Goal: Transaction & Acquisition: Purchase product/service

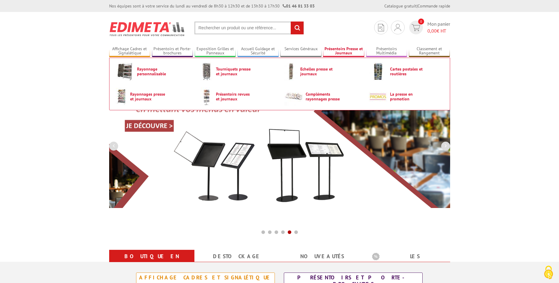
click at [359, 48] on link "Présentoirs Presse et Journaux" at bounding box center [343, 51] width 41 height 10
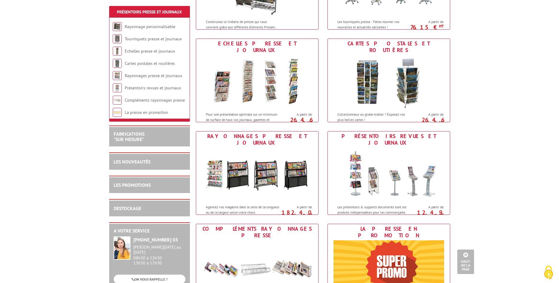
scroll to position [122, 0]
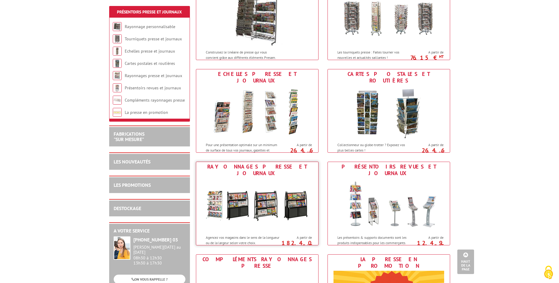
click at [289, 178] on img at bounding box center [257, 205] width 111 height 54
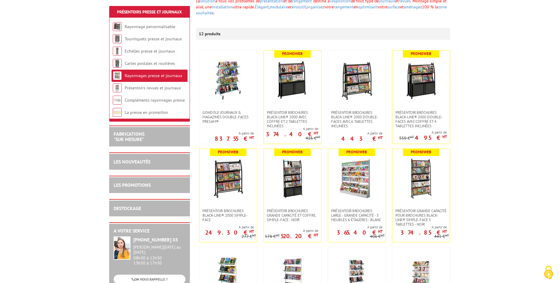
scroll to position [122, 0]
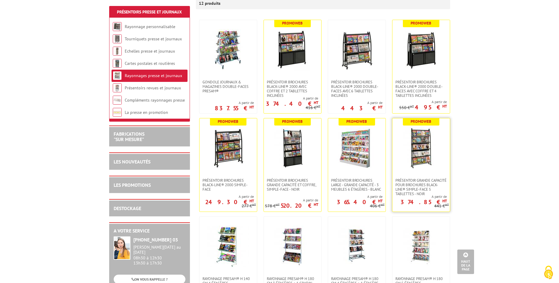
click at [424, 164] on img at bounding box center [421, 148] width 42 height 42
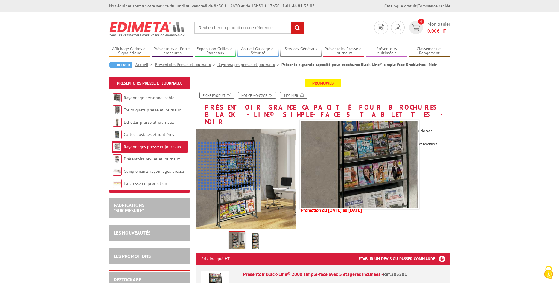
scroll to position [31, 0]
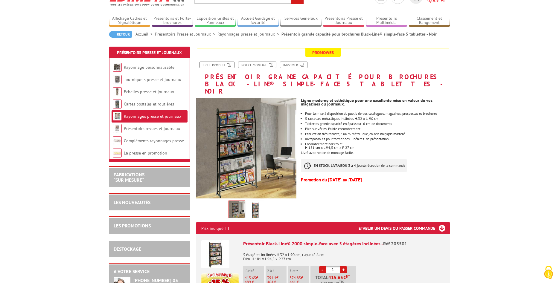
click at [143, 35] on link "Accueil" at bounding box center [145, 33] width 19 height 5
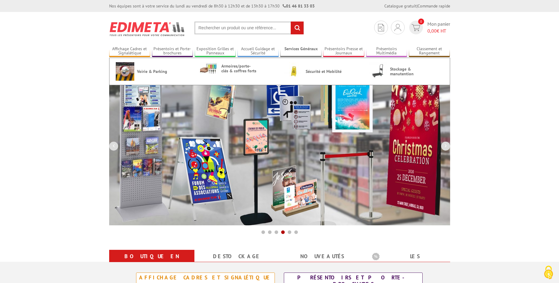
click at [301, 53] on link "Services Généraux" at bounding box center [300, 51] width 41 height 10
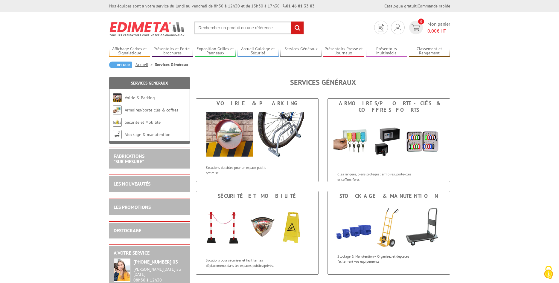
click at [301, 51] on link "Services Généraux" at bounding box center [300, 51] width 41 height 10
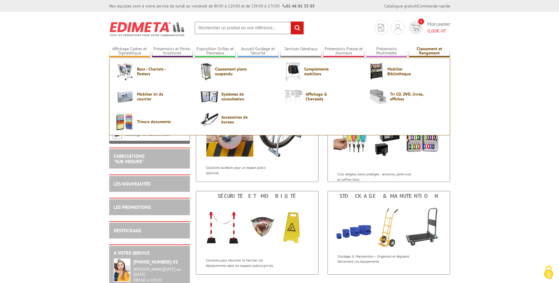
click at [422, 50] on link "Classement et Rangement" at bounding box center [429, 51] width 41 height 10
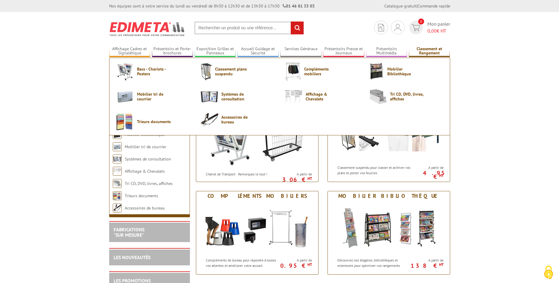
click at [428, 53] on link "Classement et Rangement" at bounding box center [429, 51] width 41 height 10
click at [393, 72] on span "Mobilier Bibliothèque" at bounding box center [406, 72] width 36 height 10
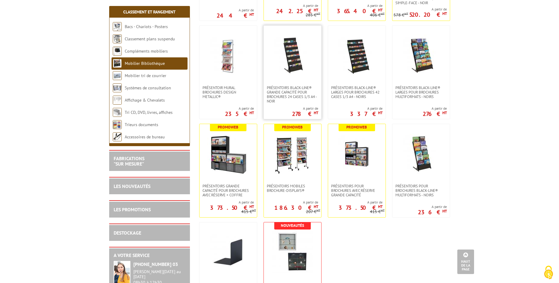
scroll to position [366, 0]
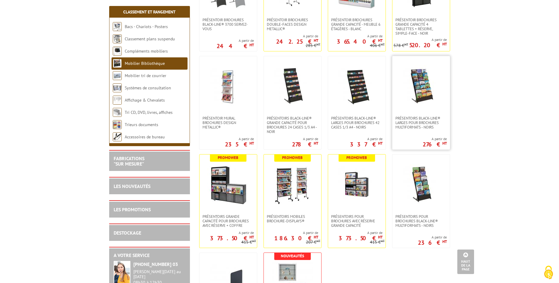
click at [429, 114] on link at bounding box center [421, 86] width 57 height 60
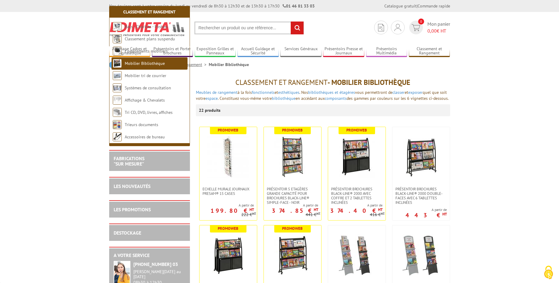
scroll to position [366, 0]
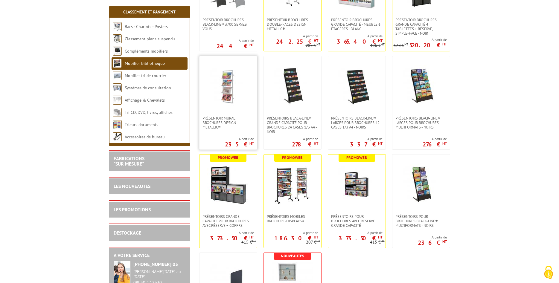
click at [236, 107] on img at bounding box center [228, 86] width 42 height 42
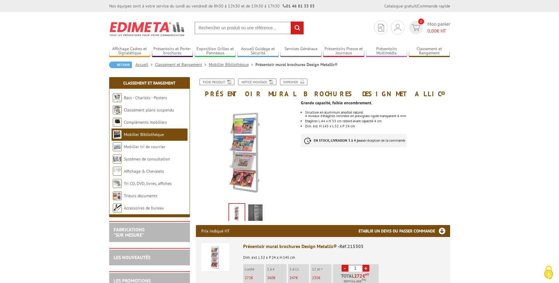
scroll to position [31, 0]
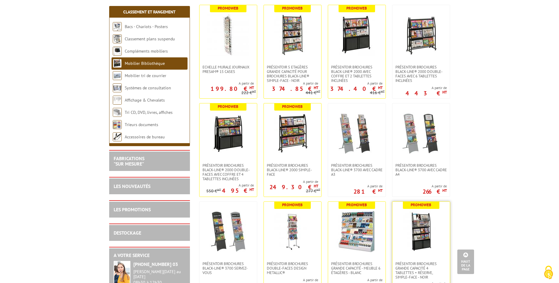
scroll to position [92, 0]
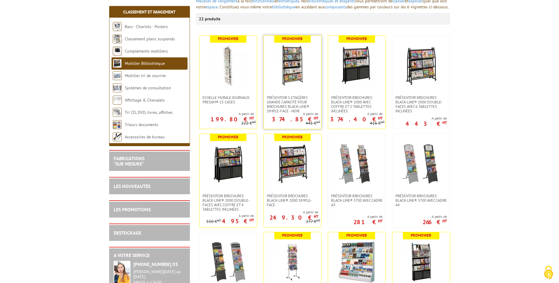
click at [312, 86] on img at bounding box center [293, 66] width 42 height 42
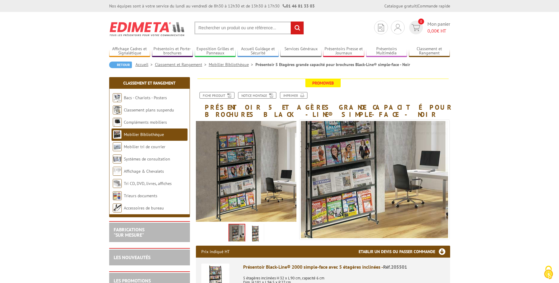
scroll to position [61, 0]
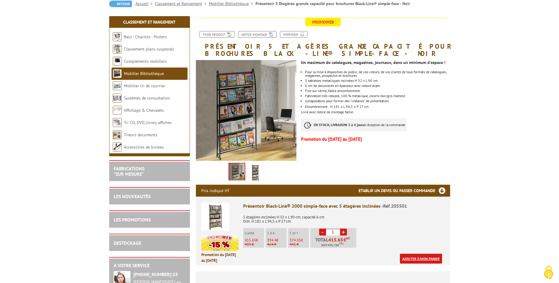
click at [405, 260] on link "Ajouter à mon panier" at bounding box center [421, 259] width 42 height 10
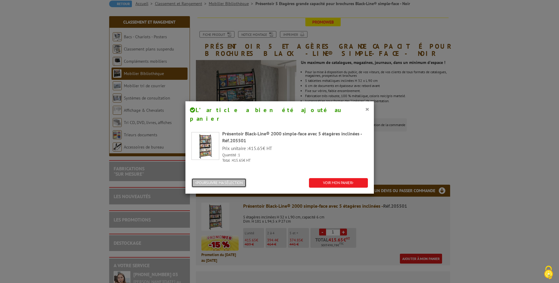
click at [244, 178] on button "POURSUIVRE MA SÉLECTION" at bounding box center [219, 183] width 55 height 10
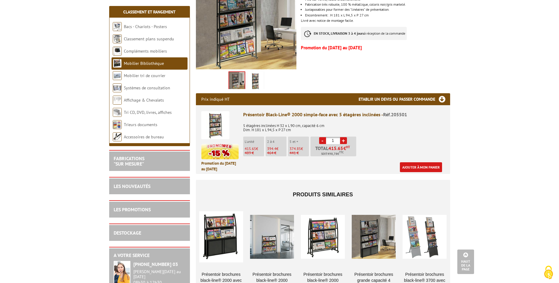
scroll to position [0, 0]
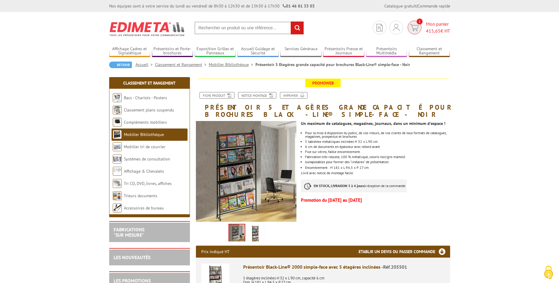
click at [417, 26] on img at bounding box center [414, 27] width 9 height 7
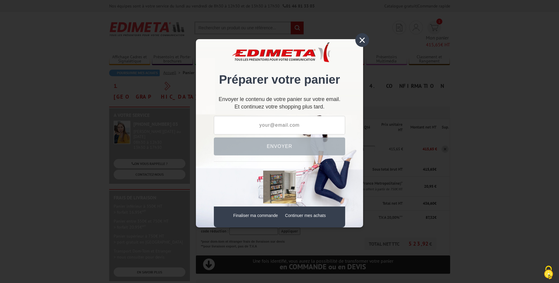
click at [365, 42] on div "×" at bounding box center [363, 40] width 14 height 14
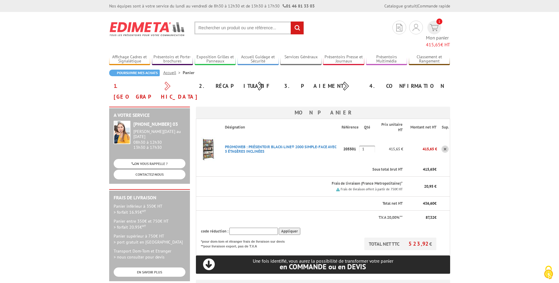
scroll to position [31, 0]
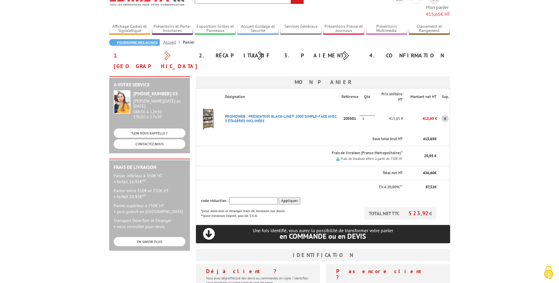
click at [123, 39] on link "Poursuivre mes achats" at bounding box center [134, 42] width 51 height 7
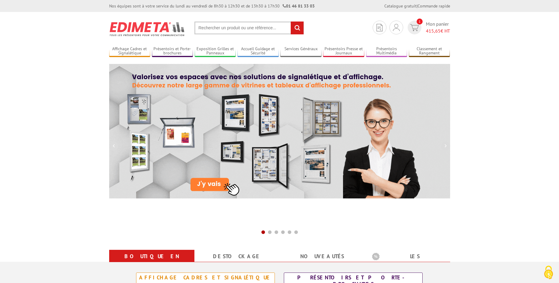
click at [203, 30] on input "text" at bounding box center [250, 28] width 110 height 13
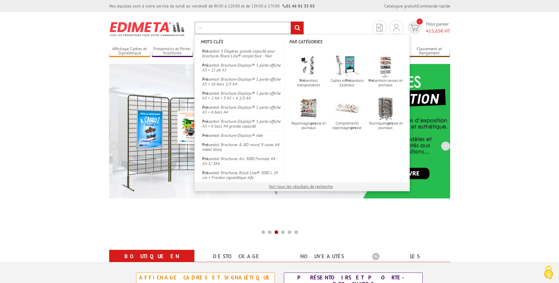
type input "p"
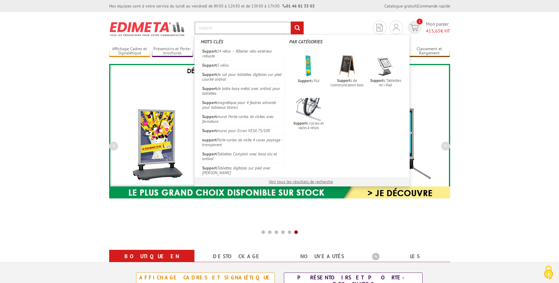
drag, startPoint x: 219, startPoint y: 27, endPoint x: 210, endPoint y: 26, distance: 9.4
click at [218, 27] on input "support" at bounding box center [250, 28] width 110 height 13
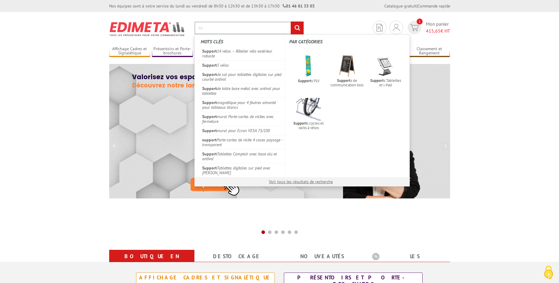
type input "s"
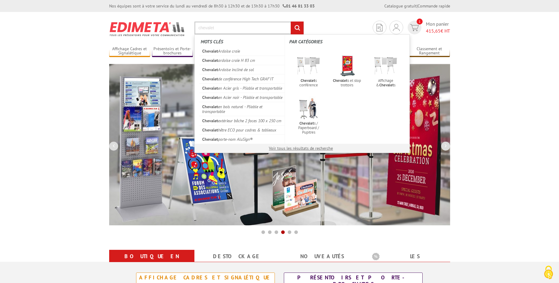
click at [218, 28] on input "chevalet" at bounding box center [250, 28] width 110 height 13
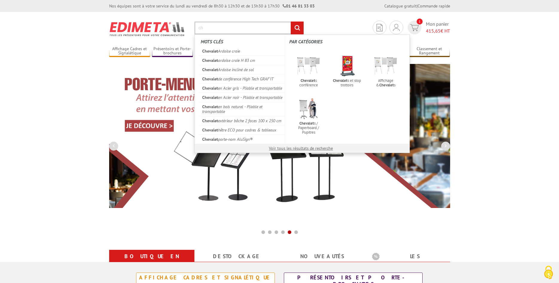
type input "c"
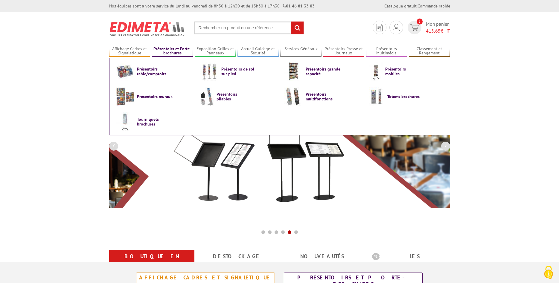
click at [175, 50] on link "Présentoirs et Porte-brochures" at bounding box center [172, 51] width 41 height 10
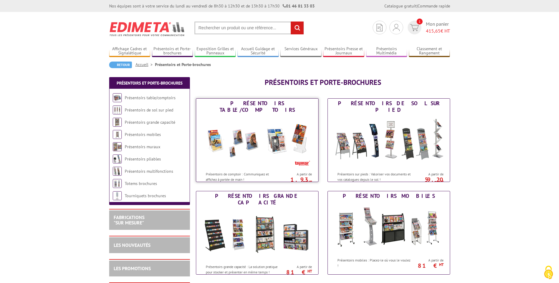
click at [252, 160] on img at bounding box center [257, 142] width 111 height 54
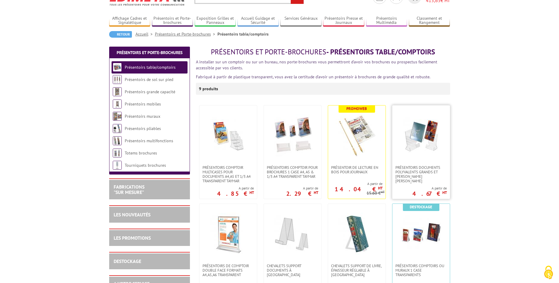
scroll to position [61, 0]
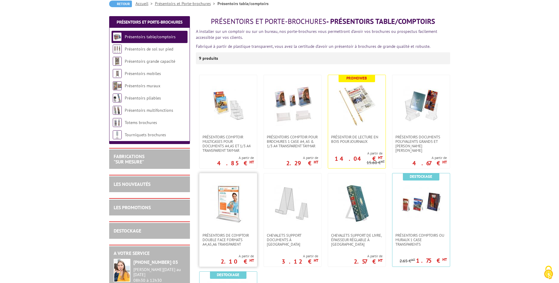
click at [251, 215] on link at bounding box center [228, 204] width 57 height 60
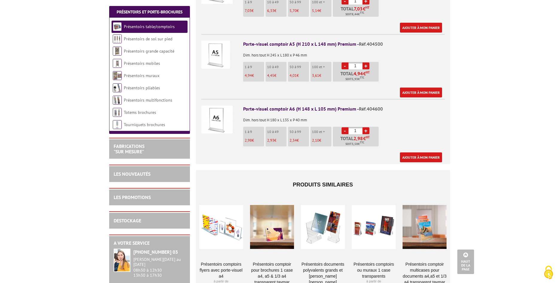
scroll to position [305, 0]
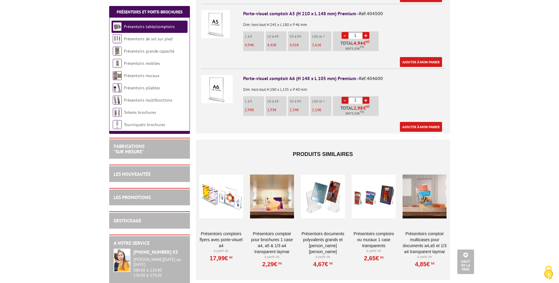
click at [373, 200] on div at bounding box center [374, 197] width 44 height 60
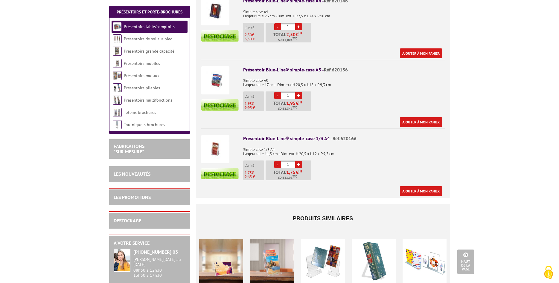
scroll to position [183, 0]
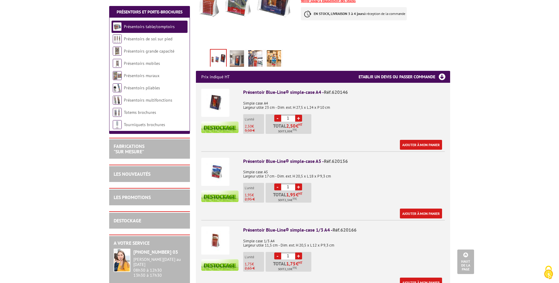
click at [297, 115] on link "+" at bounding box center [298, 118] width 7 height 7
type input "2"
click at [433, 140] on link "Ajouter à mon panier" at bounding box center [421, 145] width 42 height 10
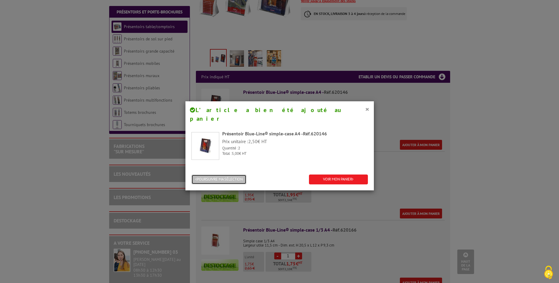
click at [232, 175] on button "POURSUIVRE MA SÉLECTION" at bounding box center [219, 180] width 55 height 10
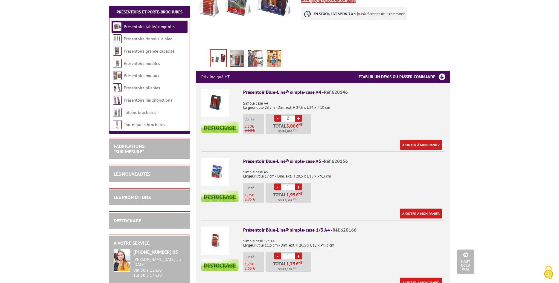
click at [214, 229] on img at bounding box center [215, 241] width 28 height 28
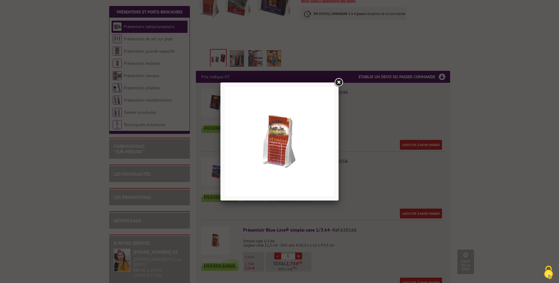
click at [341, 81] on link at bounding box center [338, 82] width 11 height 11
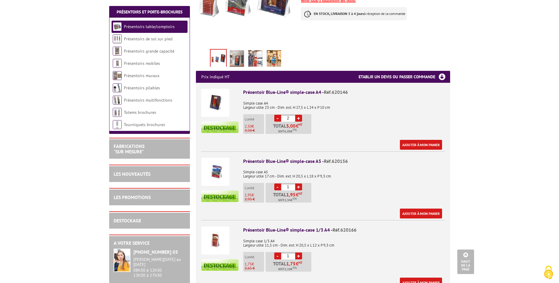
click at [298, 253] on link "+" at bounding box center [298, 256] width 7 height 7
type input "2"
click at [297, 184] on link "+" at bounding box center [298, 187] width 7 height 7
type input "2"
click at [414, 209] on link "Ajouter à mon panier" at bounding box center [421, 214] width 42 height 10
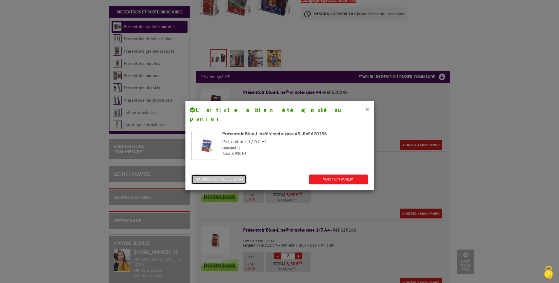
click at [220, 175] on button "POURSUIVRE MA SÉLECTION" at bounding box center [219, 180] width 55 height 10
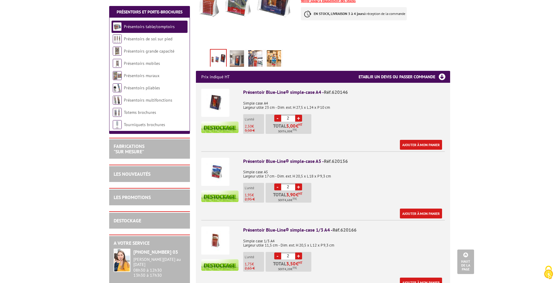
click at [410, 278] on link "Ajouter à mon panier" at bounding box center [421, 283] width 42 height 10
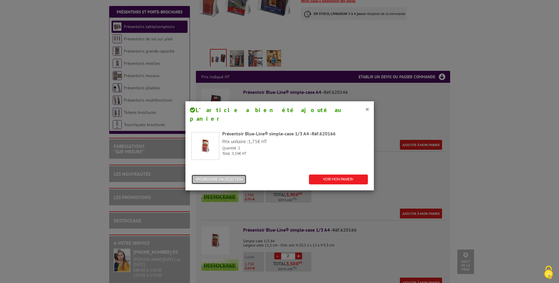
click at [224, 175] on button "POURSUIVRE MA SÉLECTION" at bounding box center [219, 180] width 55 height 10
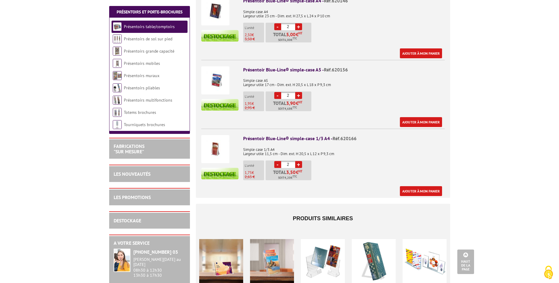
scroll to position [305, 0]
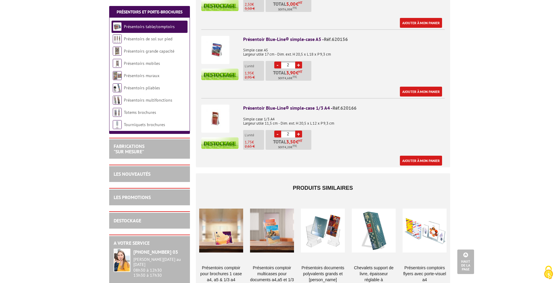
click at [429, 227] on div at bounding box center [425, 231] width 44 height 60
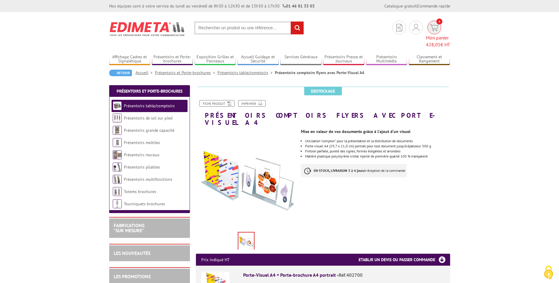
click at [430, 27] on img at bounding box center [434, 27] width 9 height 7
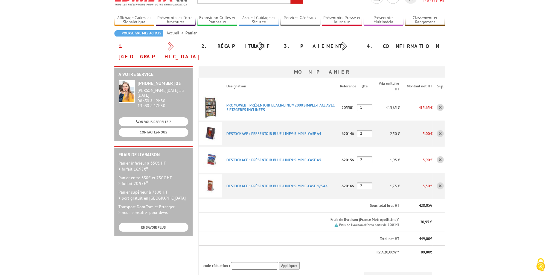
scroll to position [61, 0]
